Goal: Task Accomplishment & Management: Complete application form

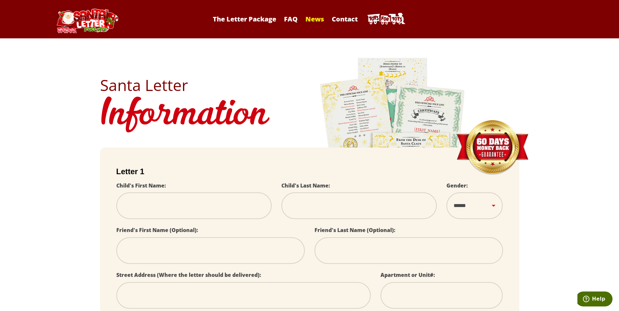
click at [313, 18] on link "News" at bounding box center [314, 19] width 25 height 9
select select
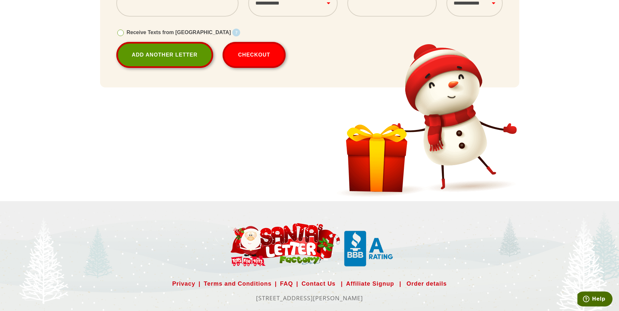
scroll to position [344, 0]
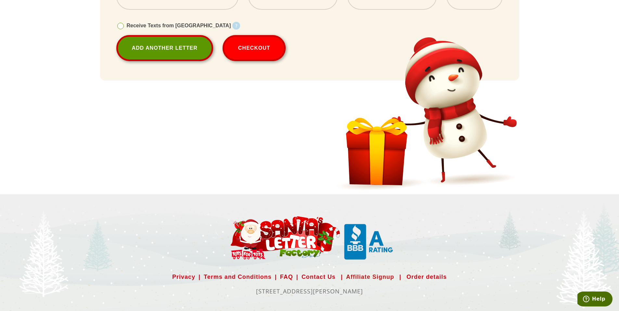
click at [360, 278] on link "Affiliate Signup" at bounding box center [370, 277] width 48 height 10
select select
